Goal: Task Accomplishment & Management: Complete application form

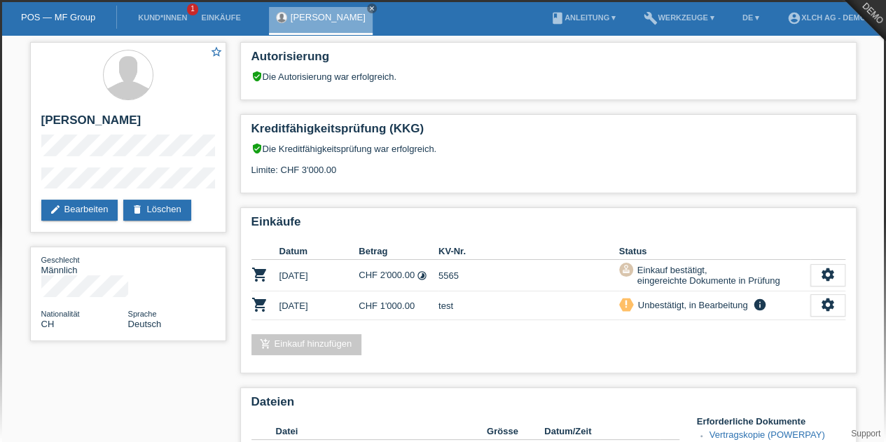
click at [165, 359] on div "star_border Sonia Meraimi edit Bearbeiten delete Löschen Geschlecht Männlich Na…" at bounding box center [443, 400] width 840 height 731
click at [222, 20] on link "Einkäufe" at bounding box center [220, 17] width 53 height 8
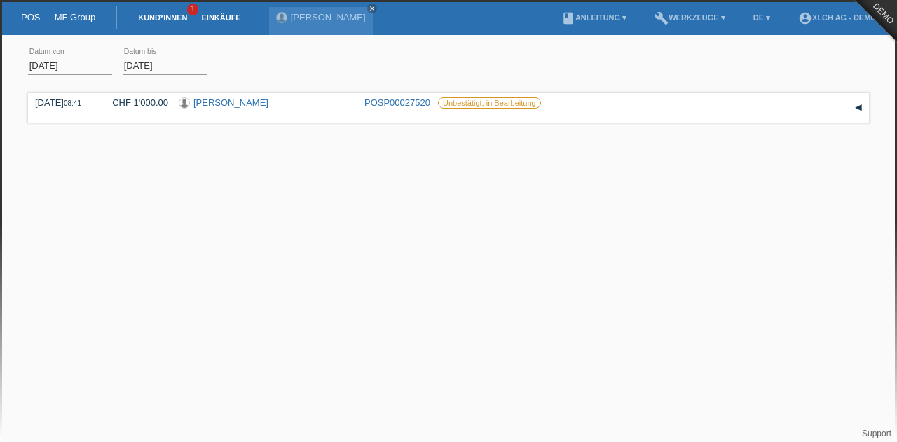
click at [182, 16] on link "Kund*innen" at bounding box center [162, 17] width 63 height 8
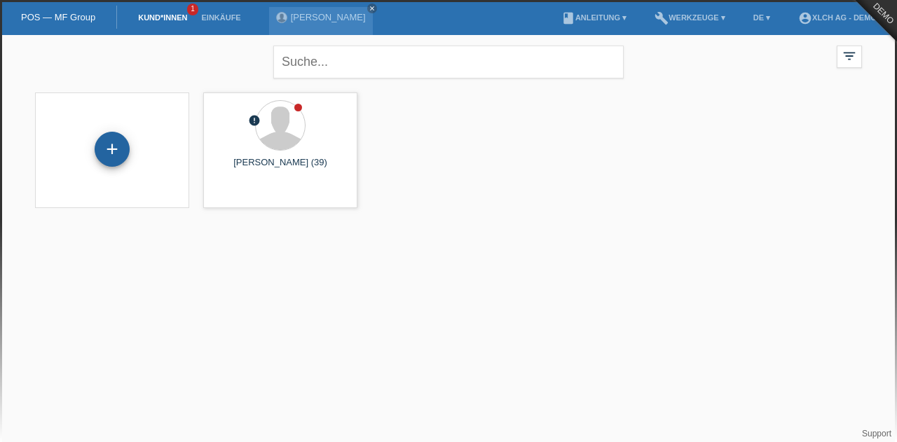
click at [99, 145] on div "+" at bounding box center [112, 149] width 35 height 35
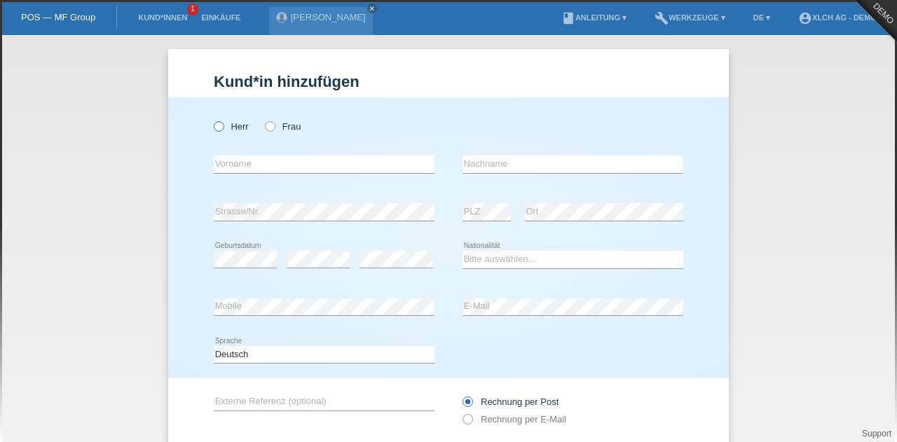
click at [212, 119] on icon at bounding box center [212, 119] width 0 height 0
click at [216, 123] on input "Herr" at bounding box center [218, 125] width 9 height 9
radio input "true"
click at [231, 167] on input "text" at bounding box center [324, 164] width 221 height 18
type input "zengin"
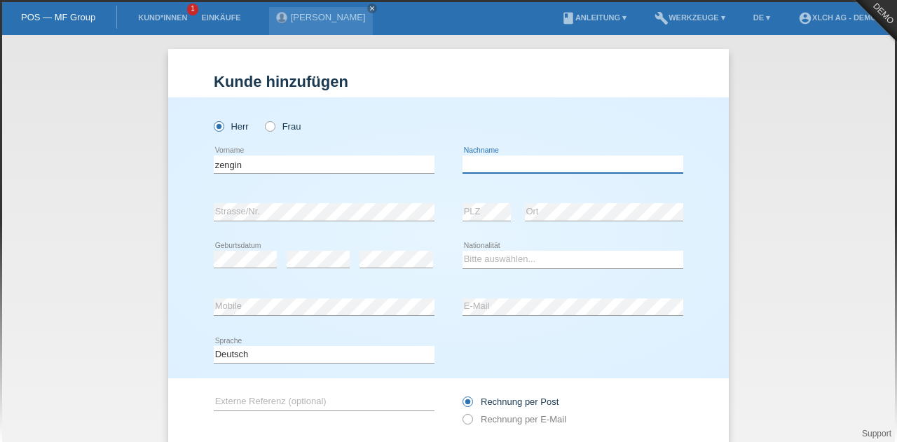
type input "h"
type input "usta"
click at [501, 258] on select "Bitte auswählen... Schweiz Deutschland Liechtenstein Österreich ------------ Af…" at bounding box center [572, 259] width 221 height 17
select select "TR"
click at [462, 251] on select "Bitte auswählen... Schweiz Deutschland Liechtenstein Österreich ------------ Af…" at bounding box center [572, 259] width 221 height 17
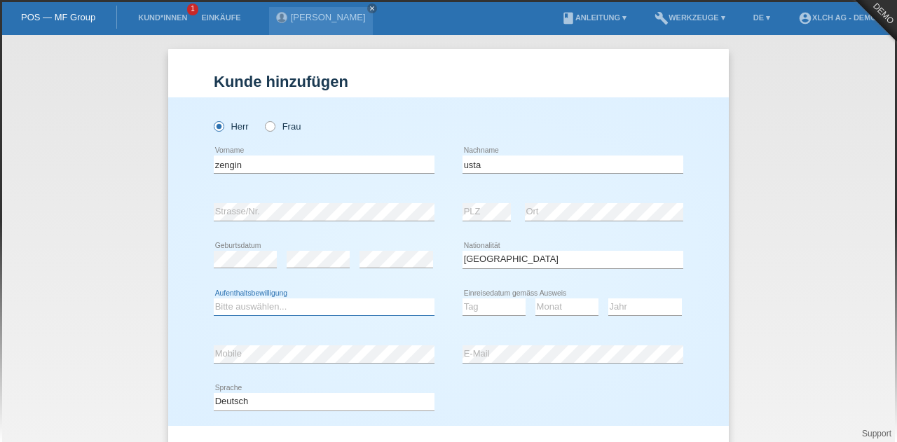
click at [345, 309] on select "Bitte auswählen... C B B - Flüchtlingsstatus Andere" at bounding box center [324, 306] width 221 height 17
select select "C"
click at [214, 298] on select "Bitte auswählen... C B B - Flüchtlingsstatus Andere" at bounding box center [324, 306] width 221 height 17
click at [499, 300] on select "Tag 01 02 03 04 05 06 07 08 09 10 11" at bounding box center [493, 306] width 63 height 17
click at [501, 333] on div "error E-Mail" at bounding box center [572, 355] width 221 height 48
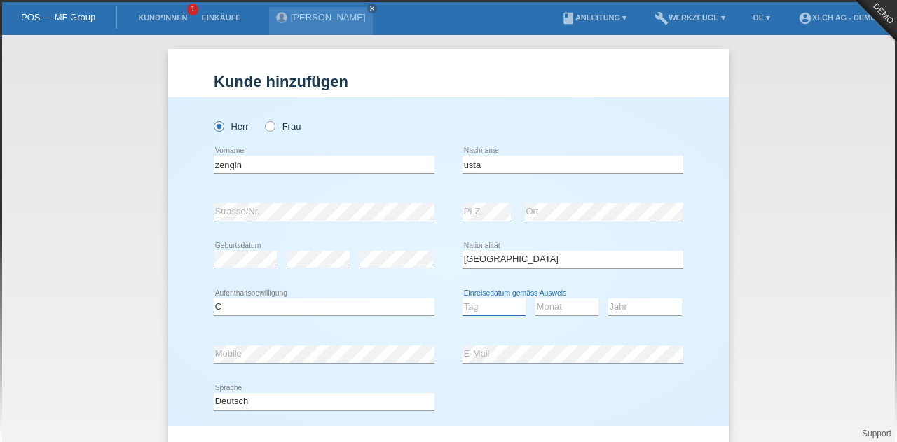
click at [496, 306] on select "Tag 01 02 03 04 05 06 07 08 09 10 11" at bounding box center [493, 306] width 63 height 17
select select "02"
click at [462, 298] on select "Tag 01 02 03 04 05 06 07 08 09 10 11" at bounding box center [493, 306] width 63 height 17
click at [556, 310] on select "Monat 01 02 03 04 05 06 07 08 09 10 11" at bounding box center [566, 306] width 63 height 17
select select "02"
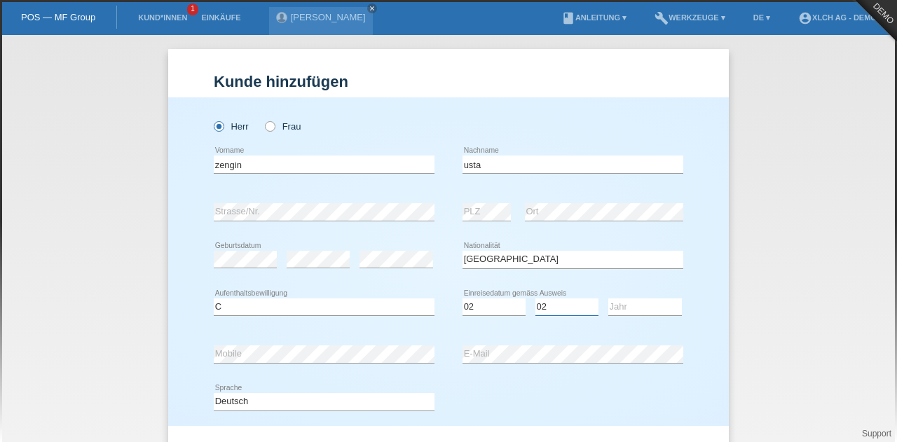
click at [535, 298] on select "Monat 01 02 03 04 05 06 07 08 09 10 11" at bounding box center [566, 306] width 63 height 17
click at [647, 303] on select "Jahr 2025 2024 2023 2022 2021 2020 2019 2018 2017 2016 2015 2014 2013 2012 2011…" at bounding box center [645, 306] width 74 height 17
select select "2008"
click at [608, 298] on select "Jahr 2025 2024 2023 2022 2021 2020 2019 2018 2017 2016 2015 2014 2013 2012 2011…" at bounding box center [645, 306] width 74 height 17
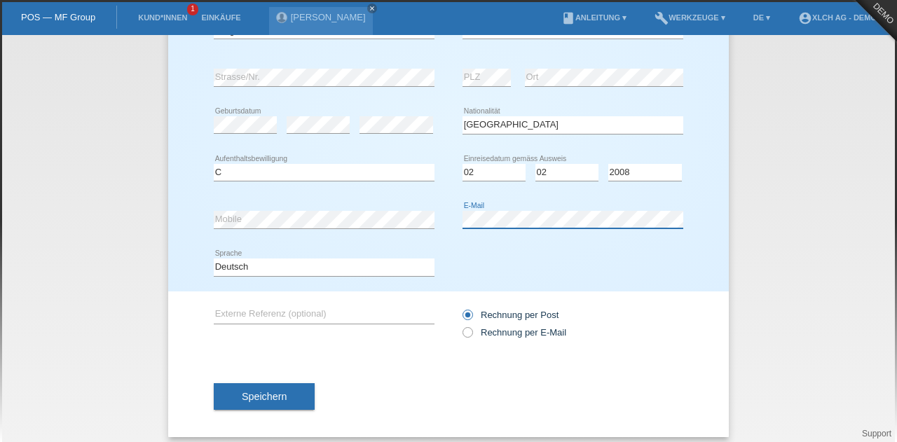
scroll to position [142, 0]
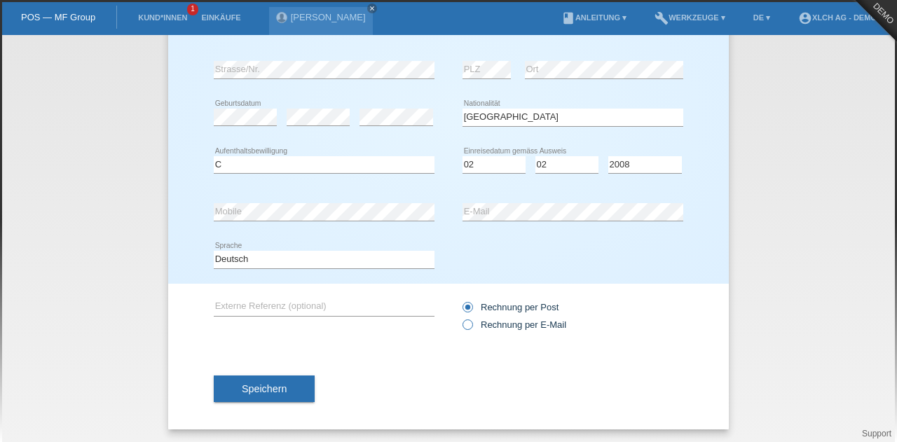
click at [460, 317] on icon at bounding box center [460, 317] width 0 height 0
click at [464, 322] on input "Rechnung per E-Mail" at bounding box center [466, 328] width 9 height 18
radio input "true"
click at [255, 386] on span "Speichern" at bounding box center [264, 388] width 45 height 11
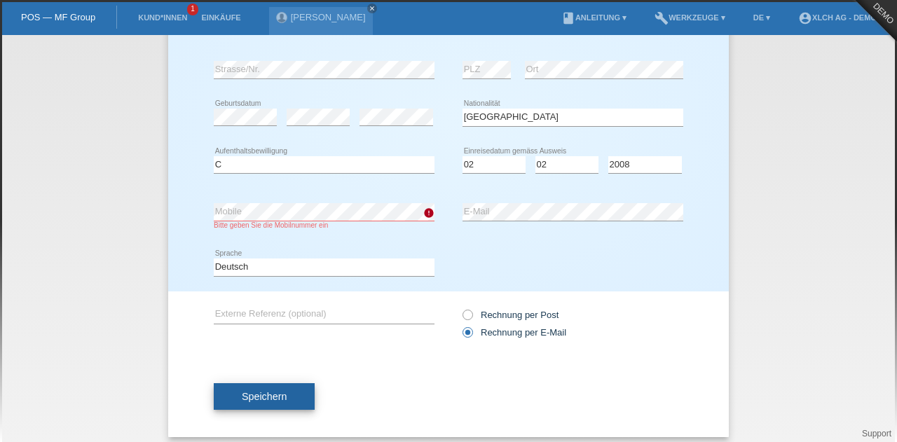
click at [264, 399] on span "Speichern" at bounding box center [264, 396] width 45 height 11
click at [293, 387] on button "Speichern" at bounding box center [264, 396] width 101 height 27
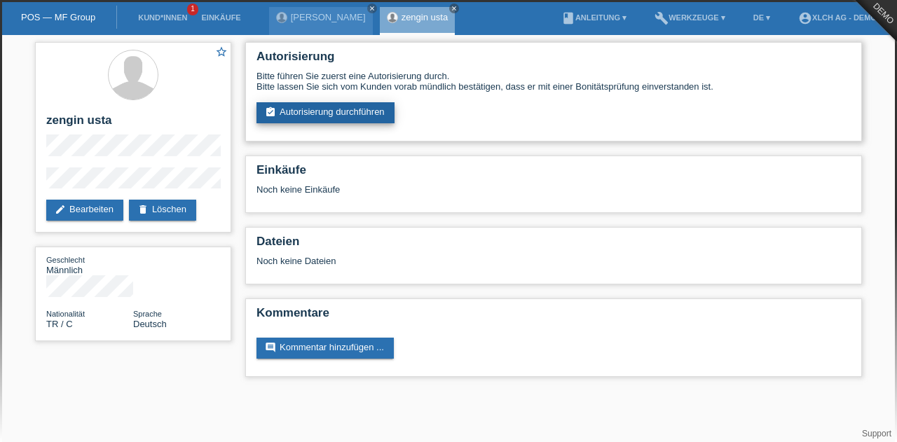
click at [315, 111] on link "assignment_turned_in Autorisierung durchführen" at bounding box center [325, 112] width 138 height 21
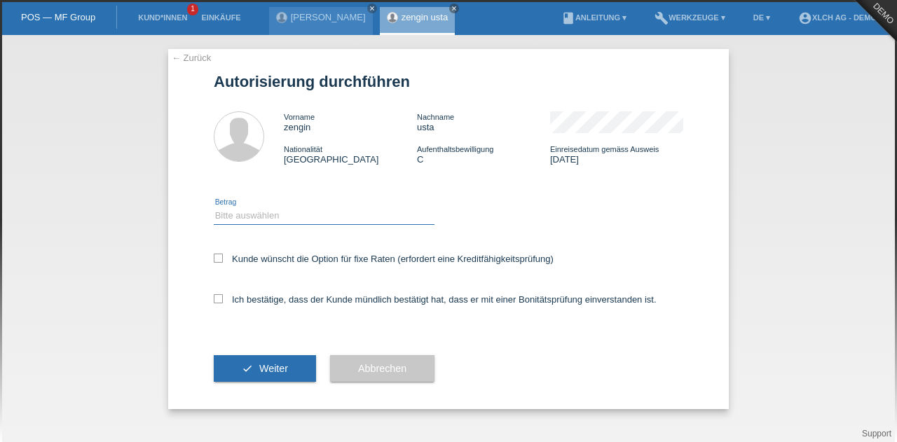
click at [300, 216] on select "Bitte auswählen CHF 1.00 - CHF 499.00 CHF 500.00 - CHF 1'999.00 CHF 2'000.00 - …" at bounding box center [324, 215] width 221 height 17
select select "3"
click at [214, 207] on select "Bitte auswählen CHF 1.00 - CHF 499.00 CHF 500.00 - CHF 1'999.00 CHF 2'000.00 - …" at bounding box center [324, 215] width 221 height 17
click at [219, 298] on icon at bounding box center [218, 298] width 9 height 9
click at [219, 298] on input "Ich bestätige, dass der Kunde mündlich bestätigt hat, dass er mit einer Bonität…" at bounding box center [218, 298] width 9 height 9
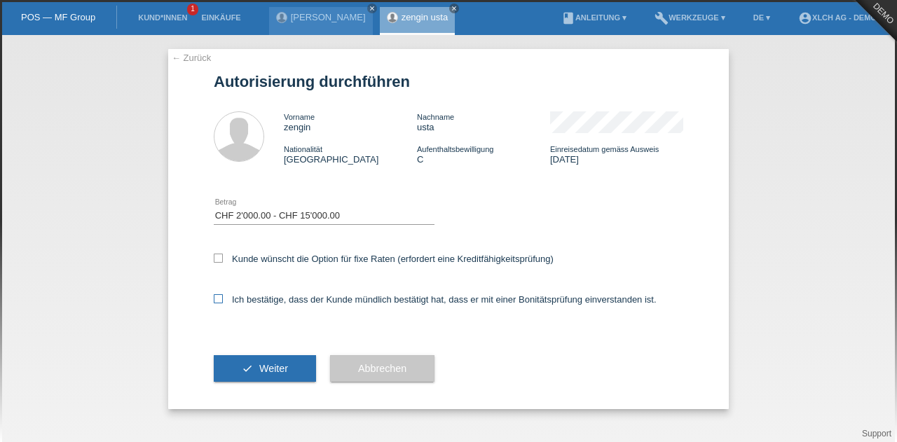
checkbox input "true"
click at [287, 368] on button "check Weiter" at bounding box center [265, 368] width 102 height 27
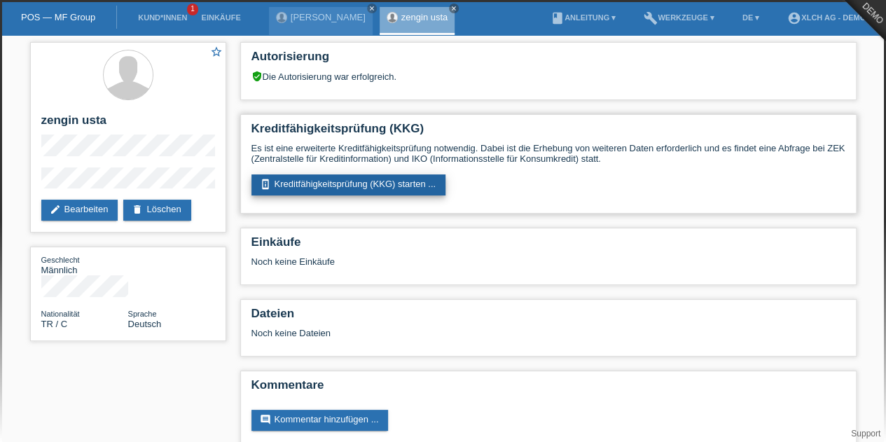
click at [358, 186] on link "perm_device_information Kreditfähigkeitsprüfung (KKG) starten ..." at bounding box center [348, 184] width 195 height 21
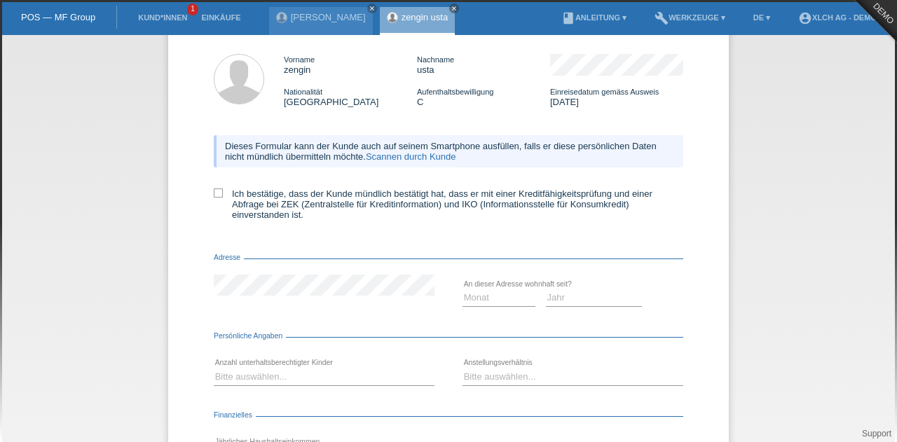
scroll to position [57, 0]
click at [433, 158] on link "Scannen durch Kunde" at bounding box center [411, 157] width 90 height 11
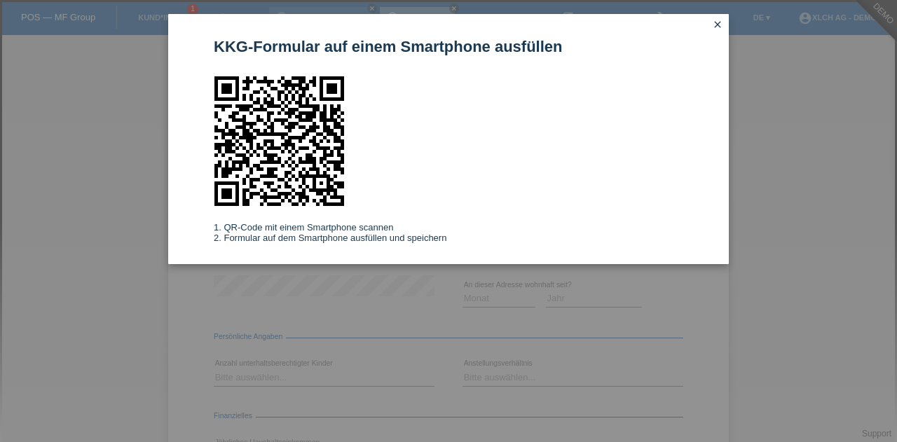
click at [719, 23] on icon "close" at bounding box center [717, 24] width 11 height 11
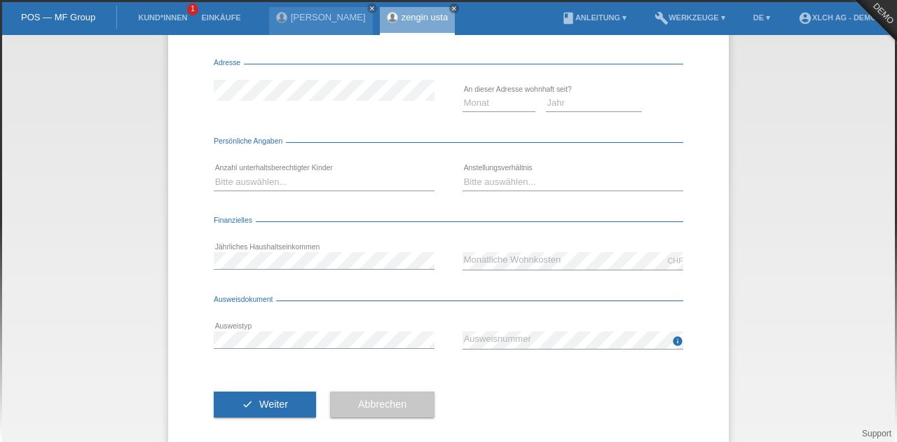
scroll to position [251, 0]
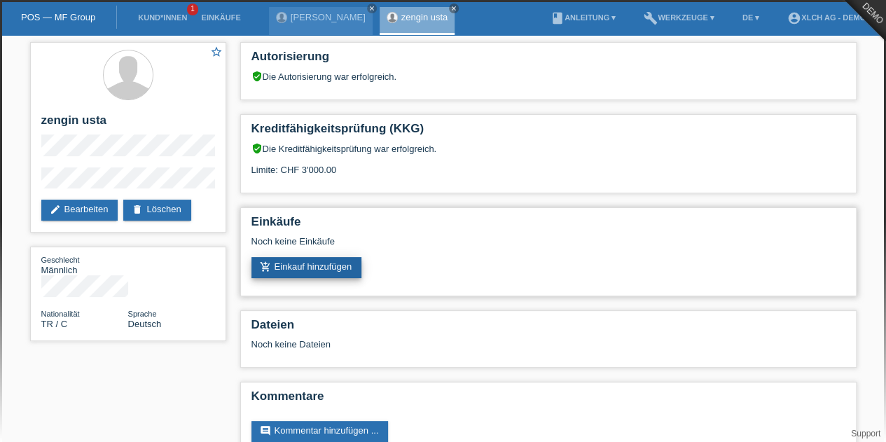
click at [300, 270] on link "add_shopping_cart Einkauf hinzufügen" at bounding box center [306, 267] width 111 height 21
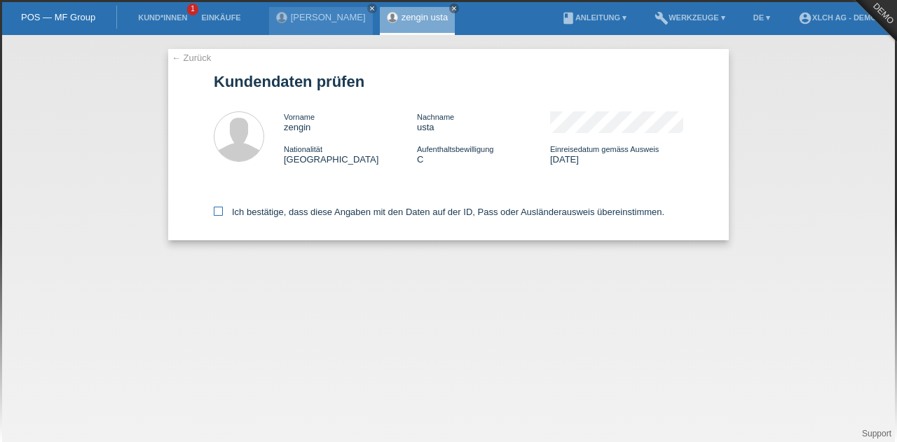
click at [216, 212] on icon at bounding box center [218, 211] width 9 height 9
click at [216, 212] on input "Ich bestätige, dass diese Angaben mit den Daten auf der ID, Pass oder Ausländer…" at bounding box center [218, 211] width 9 height 9
checkbox input "true"
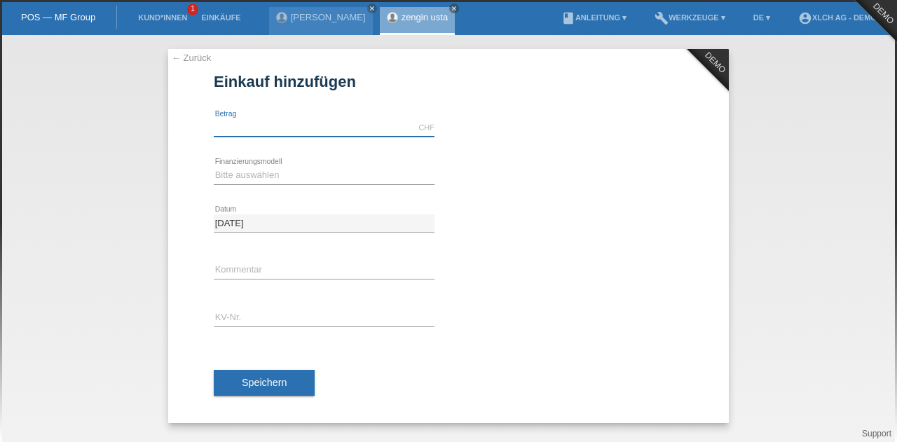
click at [282, 128] on input "text" at bounding box center [324, 128] width 221 height 18
type input "3500.00"
click at [261, 174] on select "Bitte auswählen Kauf auf Rechnung mit Teilzahlungsoption Fixe Raten - Zinsübern…" at bounding box center [324, 175] width 221 height 17
select select "108"
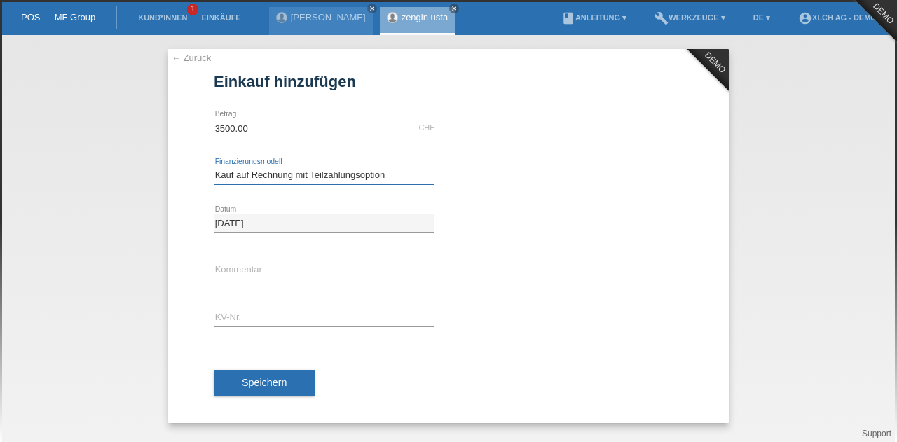
click at [214, 167] on select "Bitte auswählen Kauf auf Rechnung mit Teilzahlungsoption Fixe Raten - Zinsübern…" at bounding box center [324, 175] width 221 height 17
click at [251, 319] on input "text" at bounding box center [324, 319] width 221 height 18
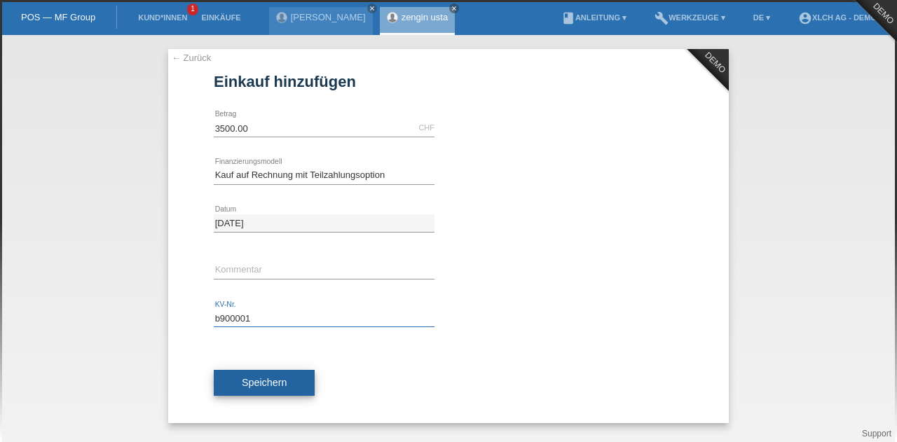
type input "b900001"
click at [266, 390] on button "Speichern" at bounding box center [264, 383] width 101 height 27
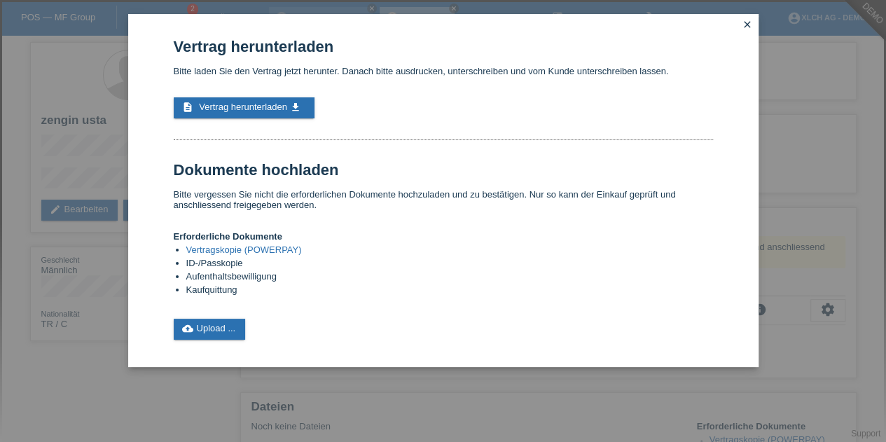
click at [274, 254] on link "Vertragskopie (POWERPAY)" at bounding box center [244, 249] width 116 height 11
click at [266, 109] on span "Vertrag herunterladen" at bounding box center [243, 107] width 88 height 11
click at [204, 334] on link "cloud_upload Upload ..." at bounding box center [210, 329] width 72 height 21
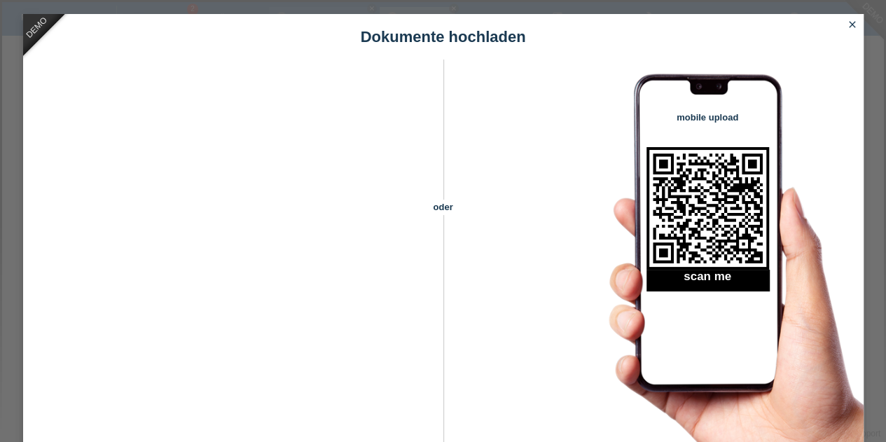
scroll to position [179, 0]
click at [850, 25] on icon "close" at bounding box center [852, 24] width 11 height 11
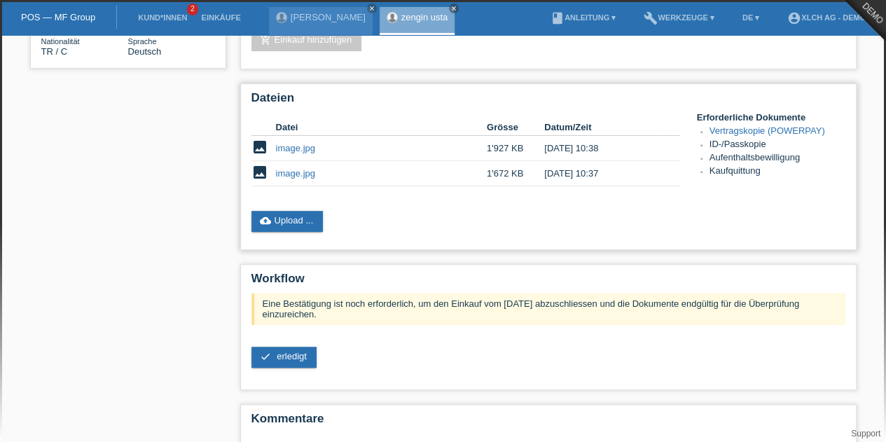
scroll to position [326, 0]
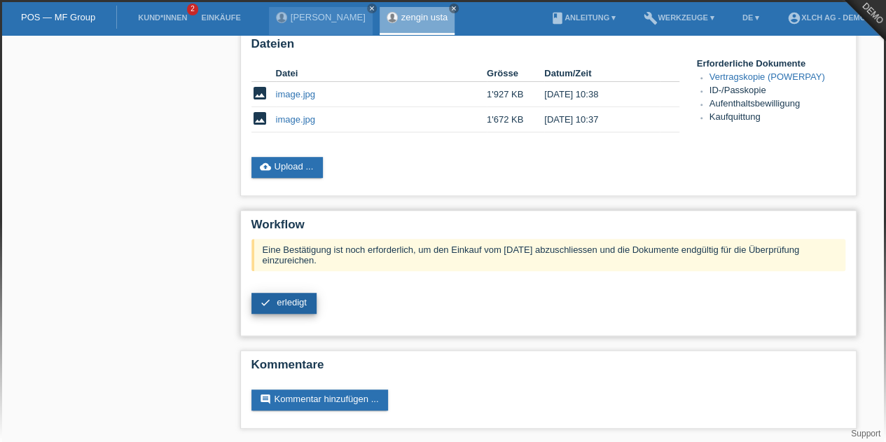
click at [296, 298] on span "erledigt" at bounding box center [292, 302] width 30 height 11
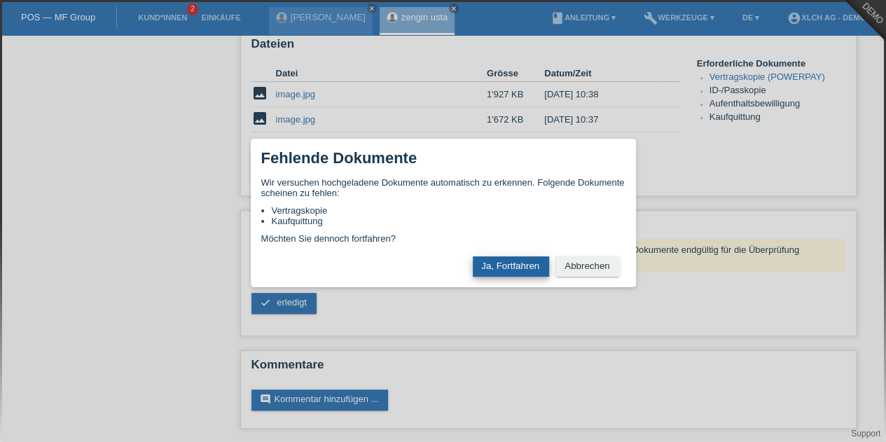
click at [524, 258] on button "Ja, Fortfahren" at bounding box center [511, 266] width 76 height 20
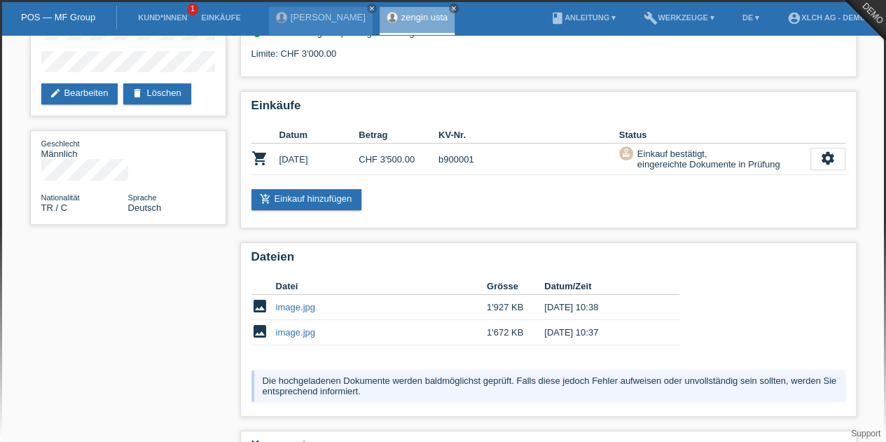
scroll to position [198, 0]
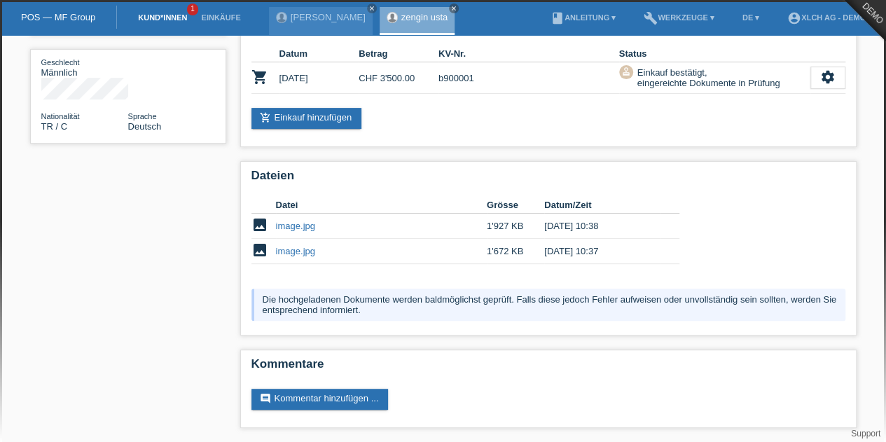
click at [170, 20] on link "Kund*innen" at bounding box center [162, 17] width 63 height 8
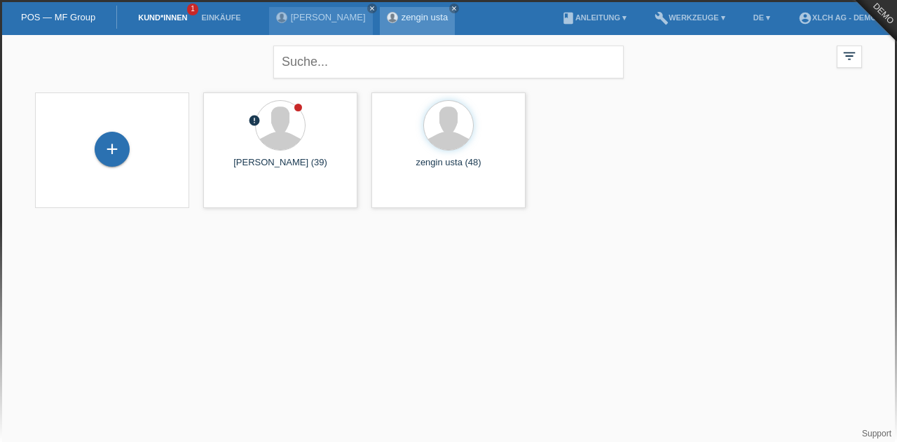
click at [406, 13] on link "zengin usta" at bounding box center [424, 17] width 47 height 11
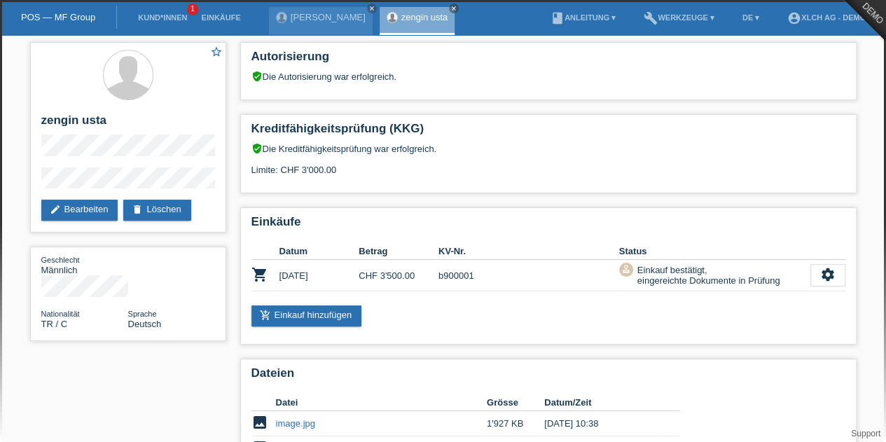
click at [334, 39] on div "Autorisierung verified_user Die Autorisierung war erfolgreich. Kreditfähigkeits…" at bounding box center [548, 337] width 630 height 604
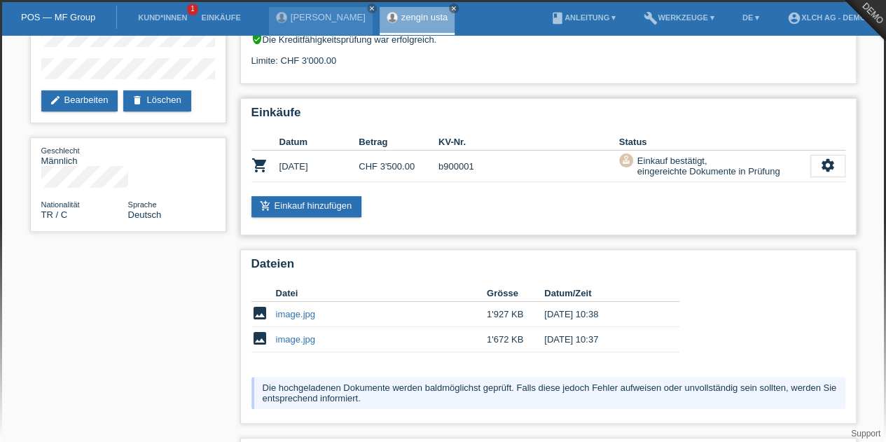
scroll to position [109, 0]
click at [831, 167] on icon "settings" at bounding box center [827, 165] width 15 height 15
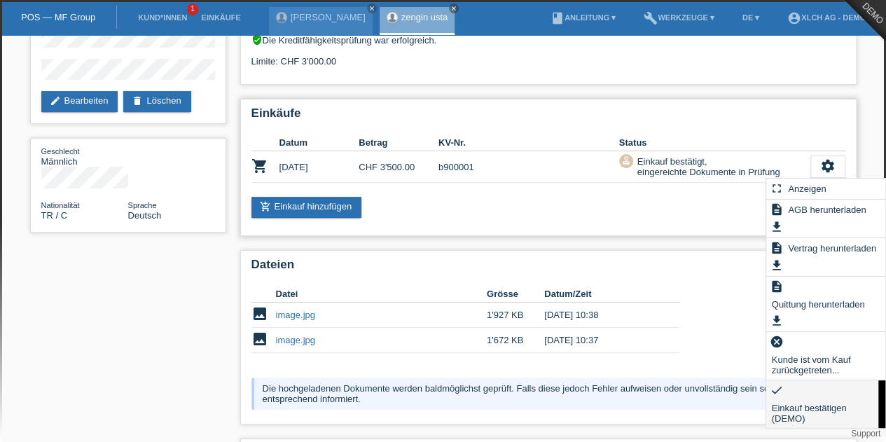
click at [814, 399] on div "check Einkauf bestätigen (DEMO)" at bounding box center [826, 404] width 120 height 48
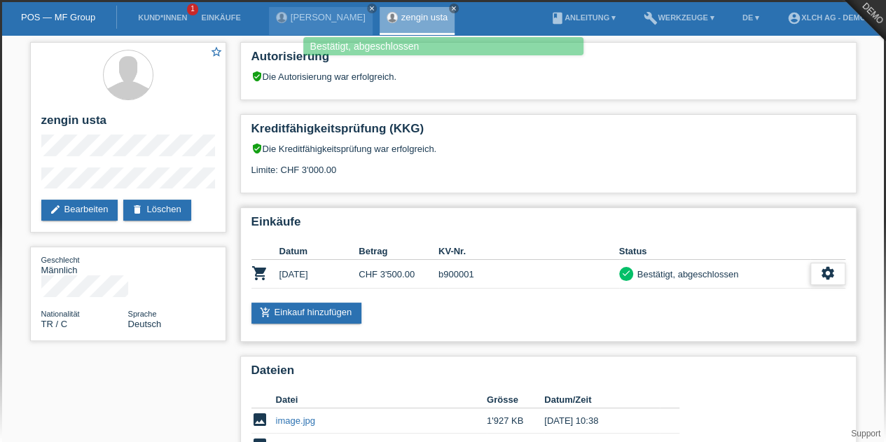
click at [833, 275] on icon "settings" at bounding box center [827, 272] width 15 height 15
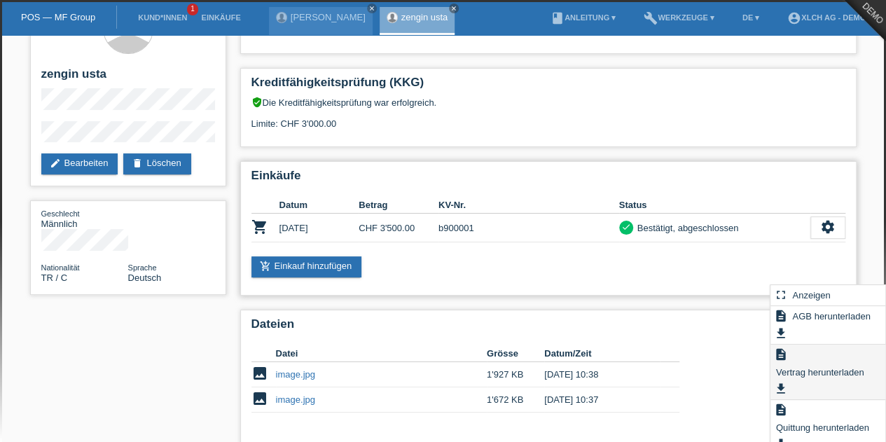
scroll to position [47, 0]
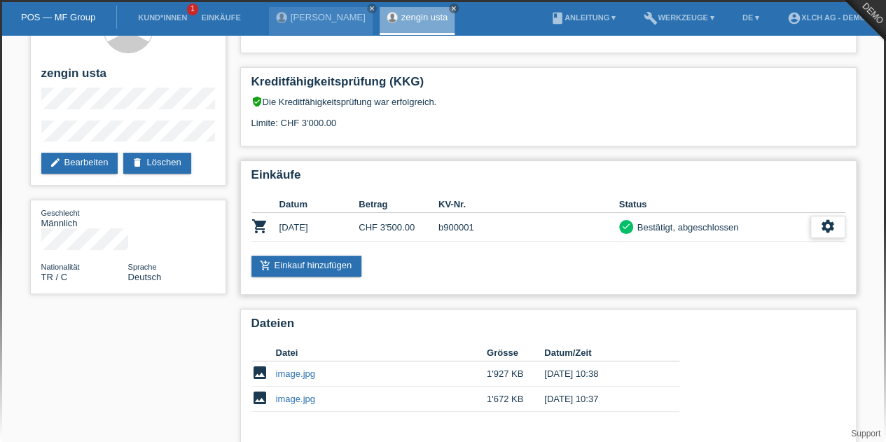
click at [831, 222] on icon "settings" at bounding box center [827, 226] width 15 height 15
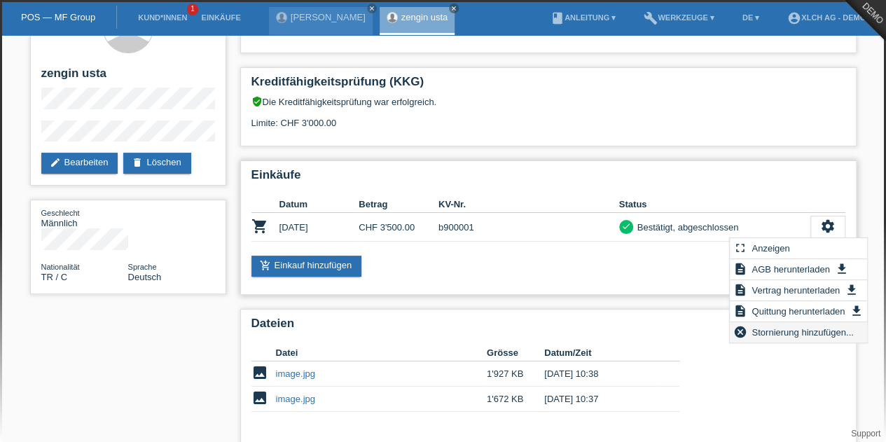
click at [796, 337] on span "Stornierung hinzufügen..." at bounding box center [802, 332] width 106 height 17
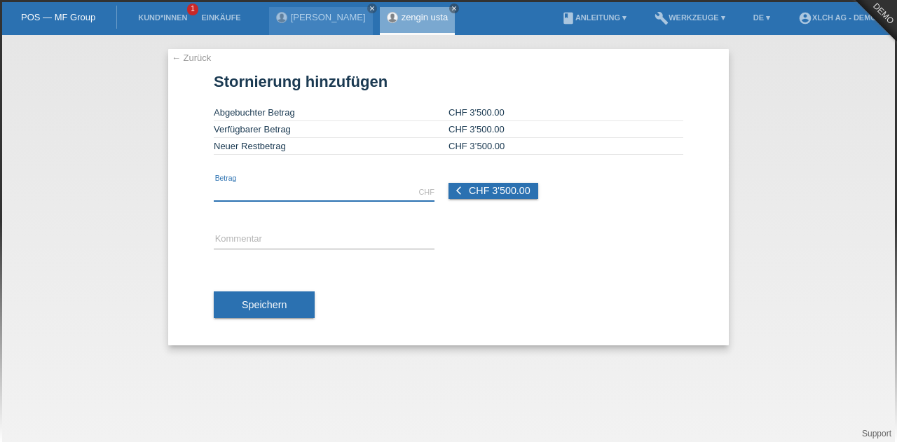
click at [350, 193] on input "text" at bounding box center [324, 193] width 221 height 18
type input "16.00"
click at [319, 240] on input "text" at bounding box center [324, 240] width 221 height 18
type input "test"
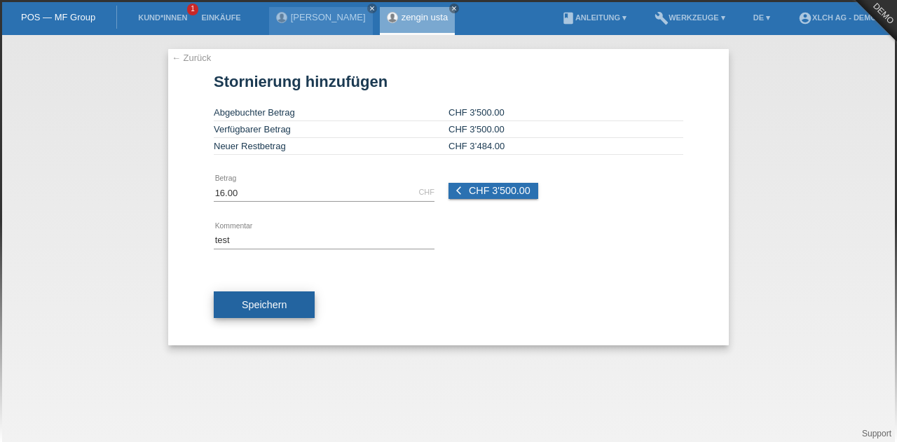
click at [282, 299] on span "Speichern" at bounding box center [264, 304] width 45 height 11
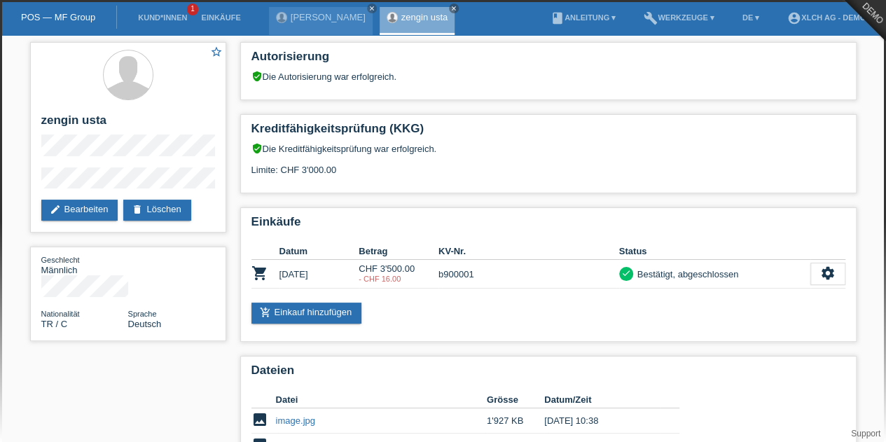
click at [585, 12] on li "book Anleitung ▾" at bounding box center [583, 18] width 79 height 36
click at [583, 19] on link "book Anleitung ▾" at bounding box center [583, 17] width 79 height 8
click at [570, 31] on link "Anleitung mit KKG" at bounding box center [559, 33] width 74 height 11
